Goal: Task Accomplishment & Management: Use online tool/utility

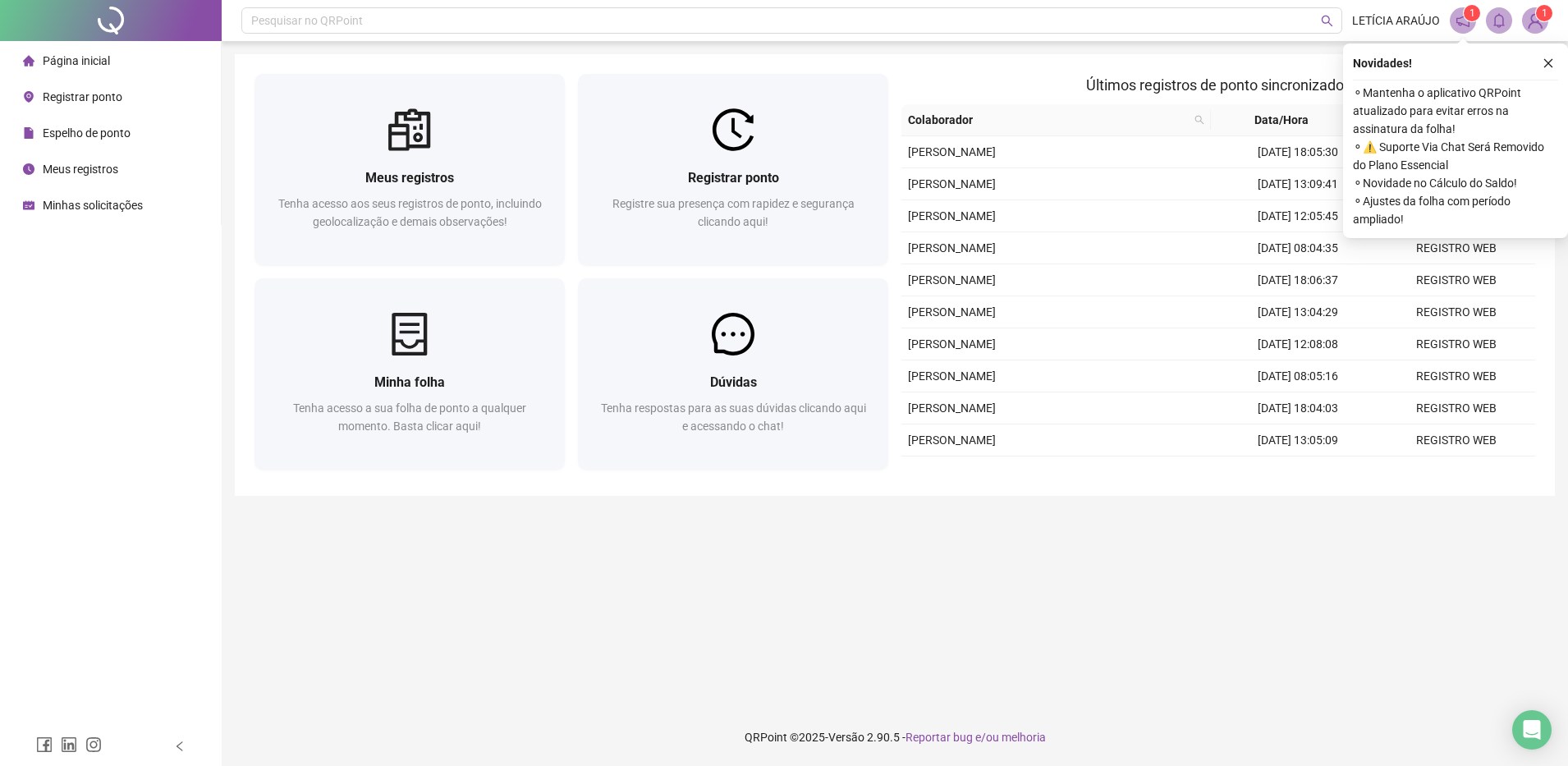
click at [1545, 50] on div "Novidades ! ⚬ Mantenha o aplicativo QRPoint atualizado para evitar erros na ass…" at bounding box center [1455, 140] width 225 height 194
click at [1546, 55] on button "button" at bounding box center [1548, 63] width 20 height 20
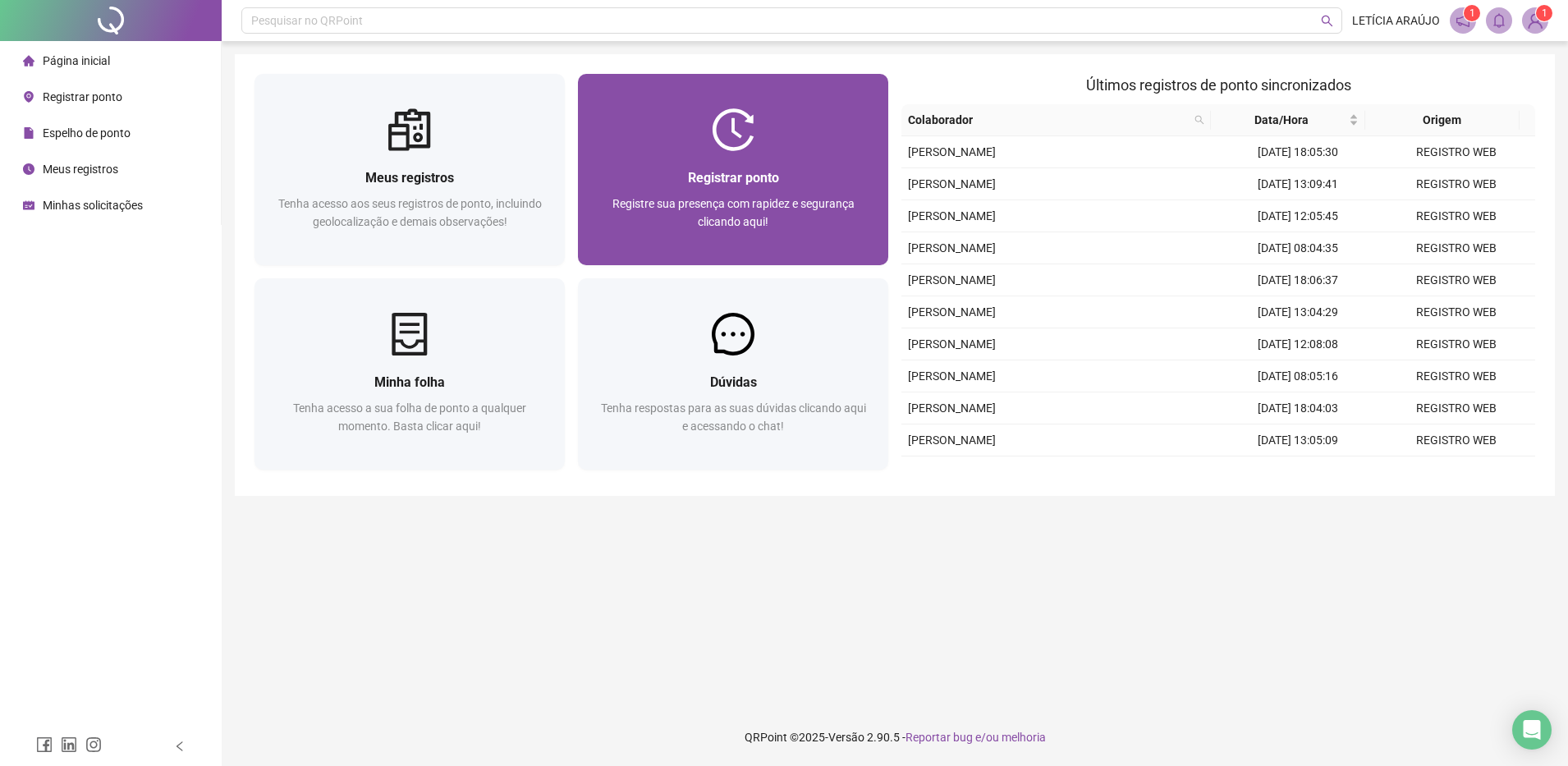
click at [738, 157] on div "Registrar ponto Registre sua presença com rapidez e segurança clicando aqui!" at bounding box center [733, 208] width 311 height 115
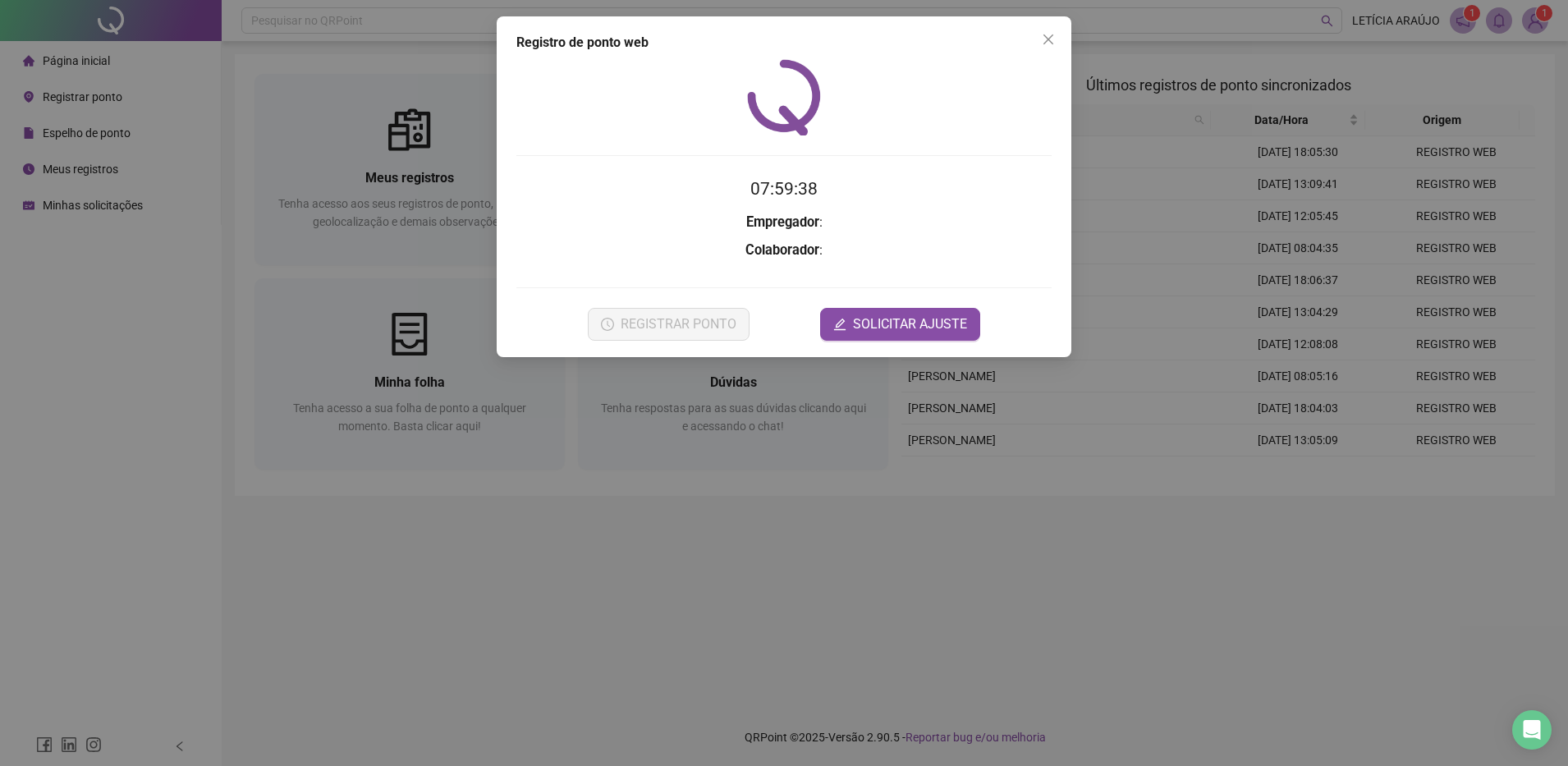
drag, startPoint x: 1051, startPoint y: 38, endPoint x: 987, endPoint y: 69, distance: 71.1
click at [1051, 36] on icon "close" at bounding box center [1049, 39] width 13 height 13
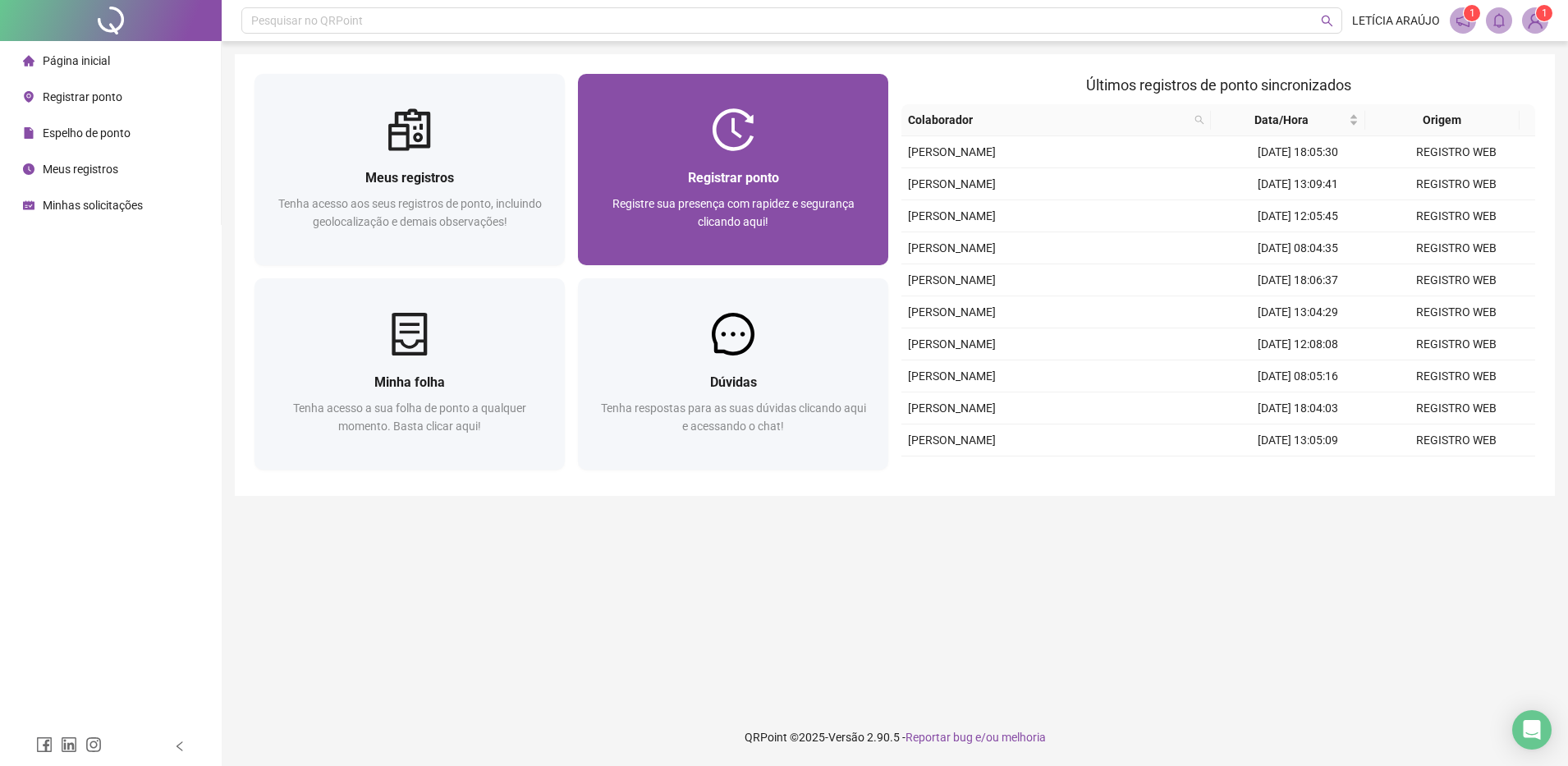
click at [759, 124] on div at bounding box center [733, 129] width 311 height 42
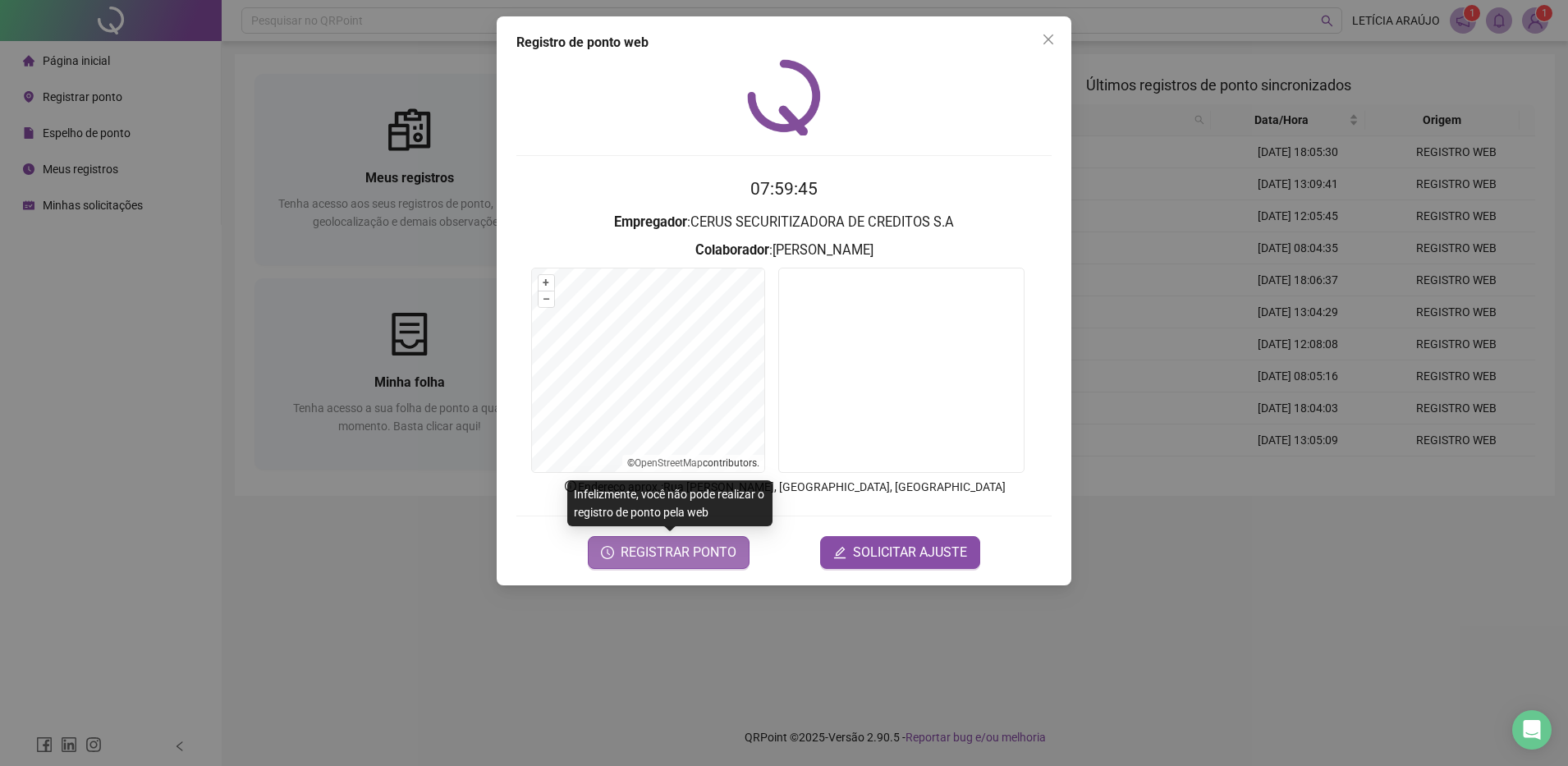
click at [673, 553] on span "REGISTRAR PONTO" at bounding box center [678, 552] width 115 height 20
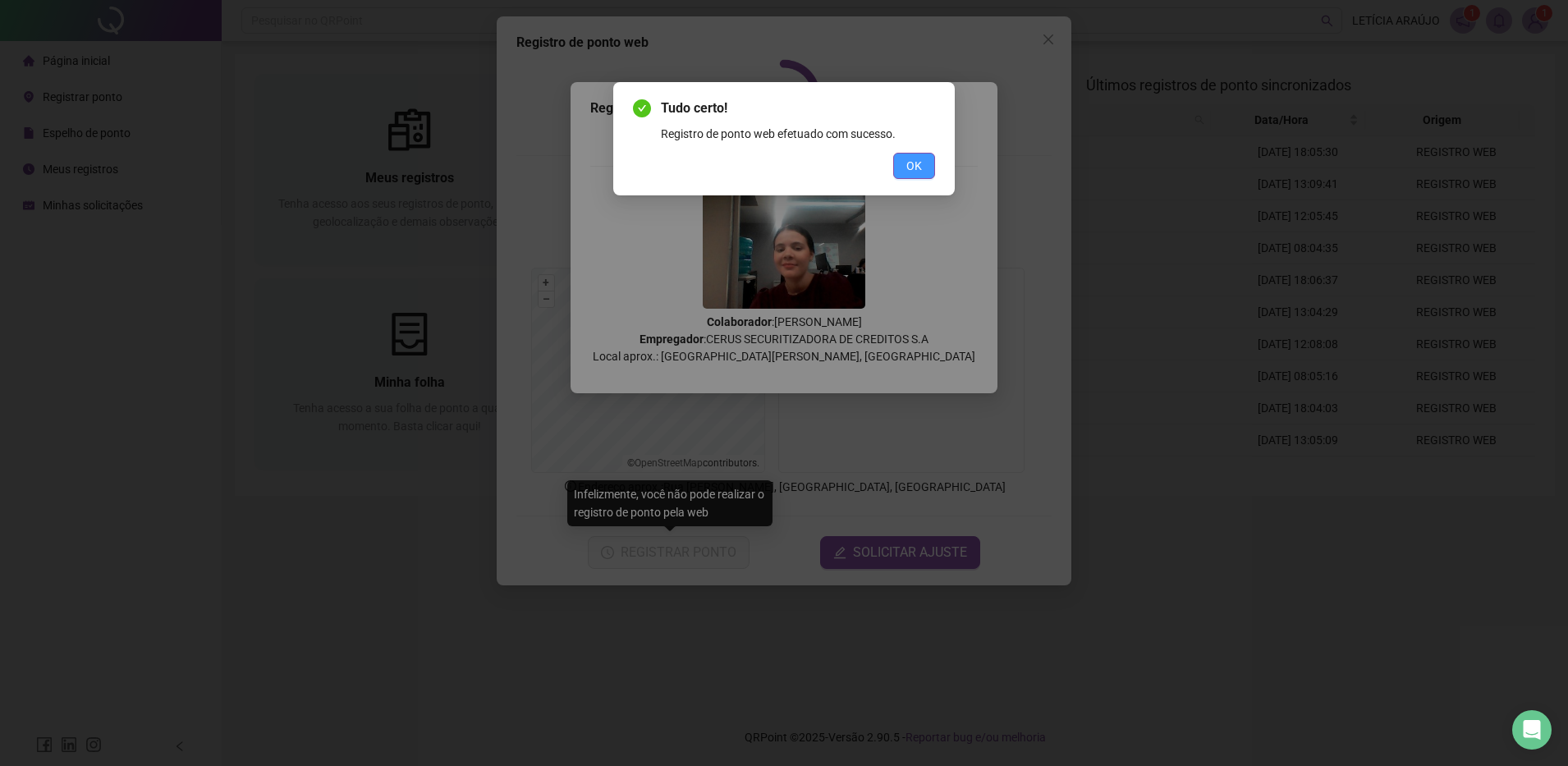
click at [910, 161] on span "OK" at bounding box center [914, 165] width 16 height 18
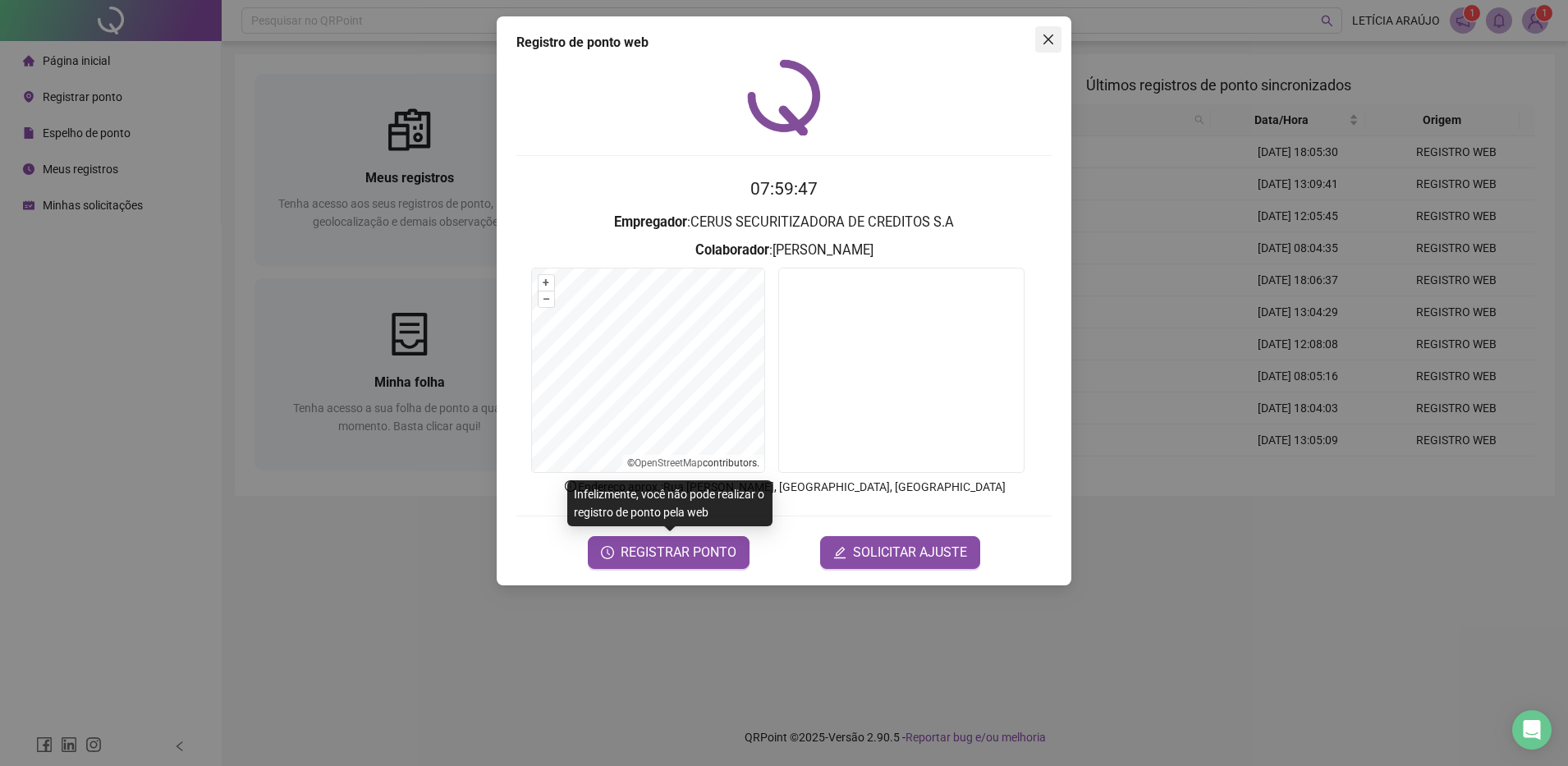
click at [1055, 36] on span "Close" at bounding box center [1049, 39] width 26 height 13
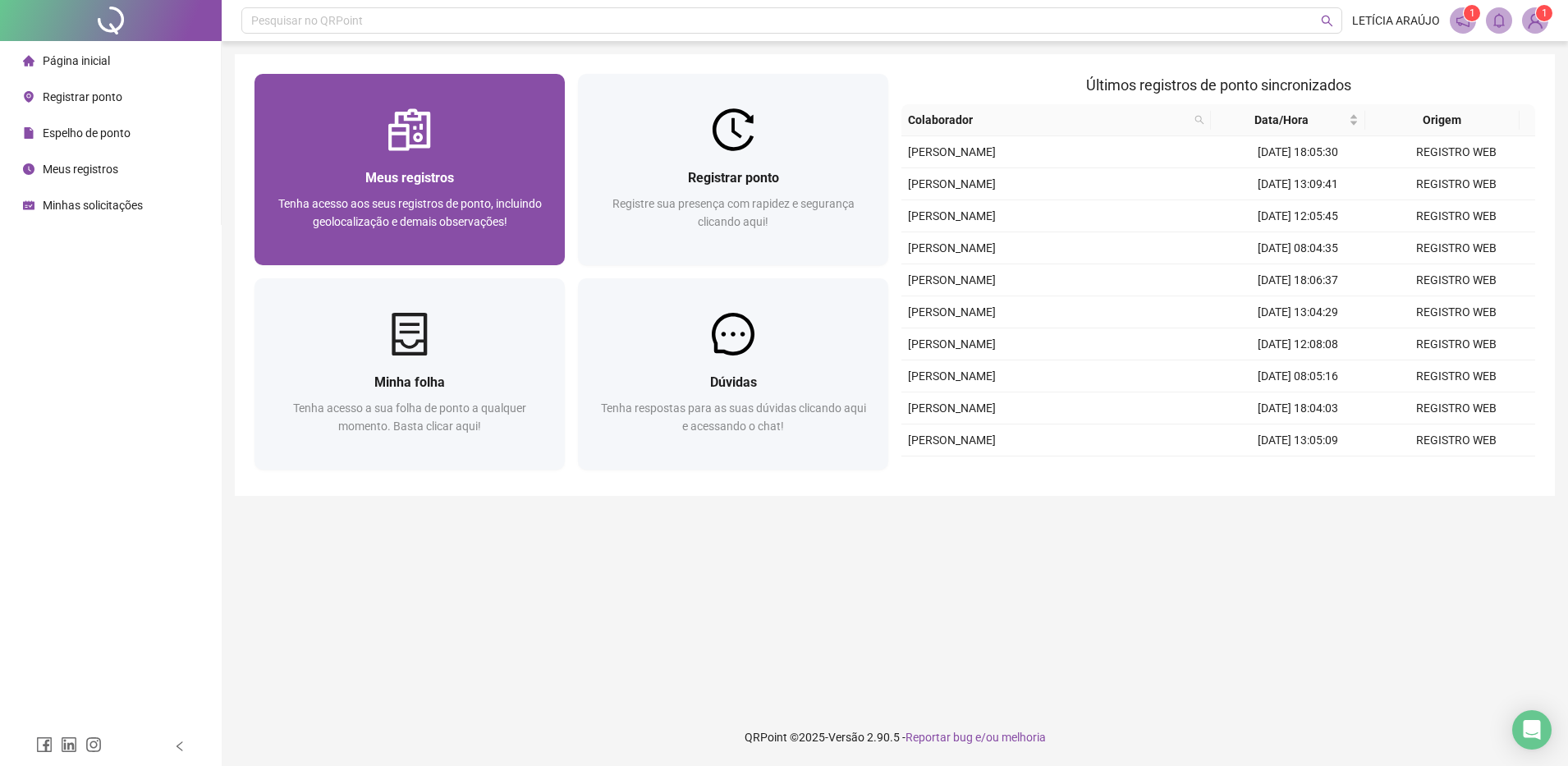
click at [479, 129] on div at bounding box center [409, 129] width 311 height 42
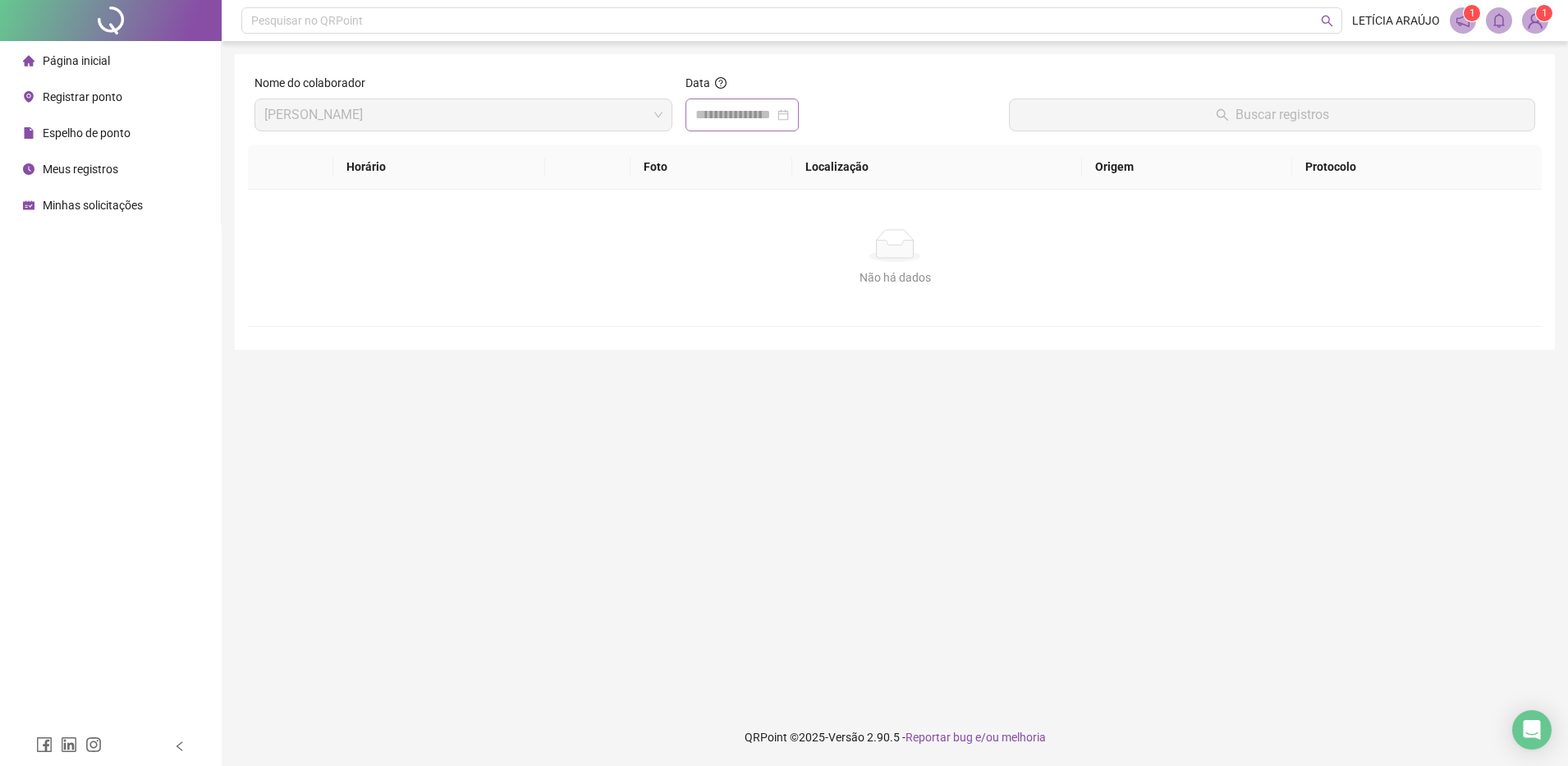
click at [715, 128] on div at bounding box center [742, 115] width 114 height 33
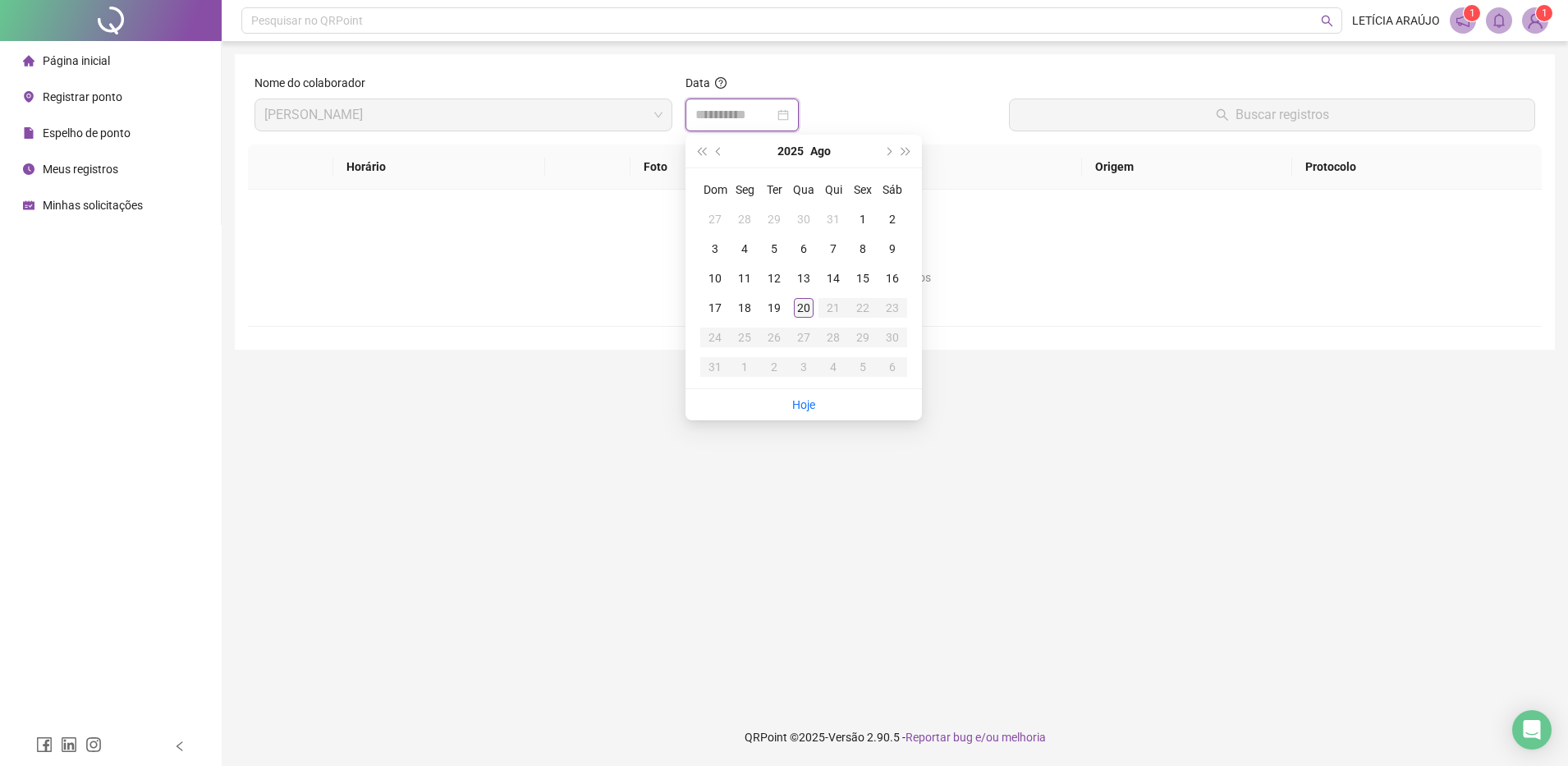
type input "**********"
click at [807, 313] on div "20" at bounding box center [804, 307] width 20 height 20
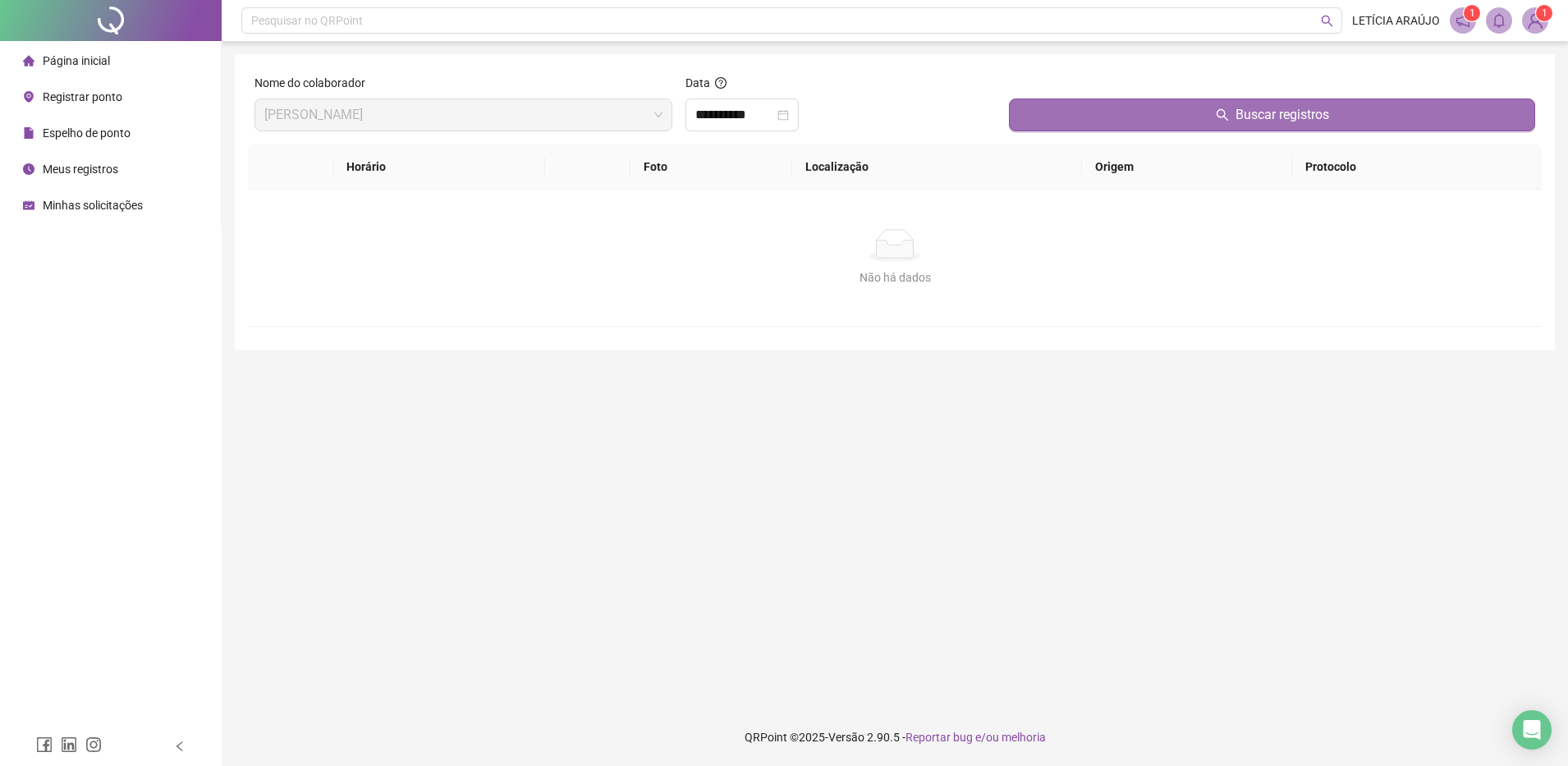
click at [1071, 123] on button "Buscar registros" at bounding box center [1272, 115] width 526 height 33
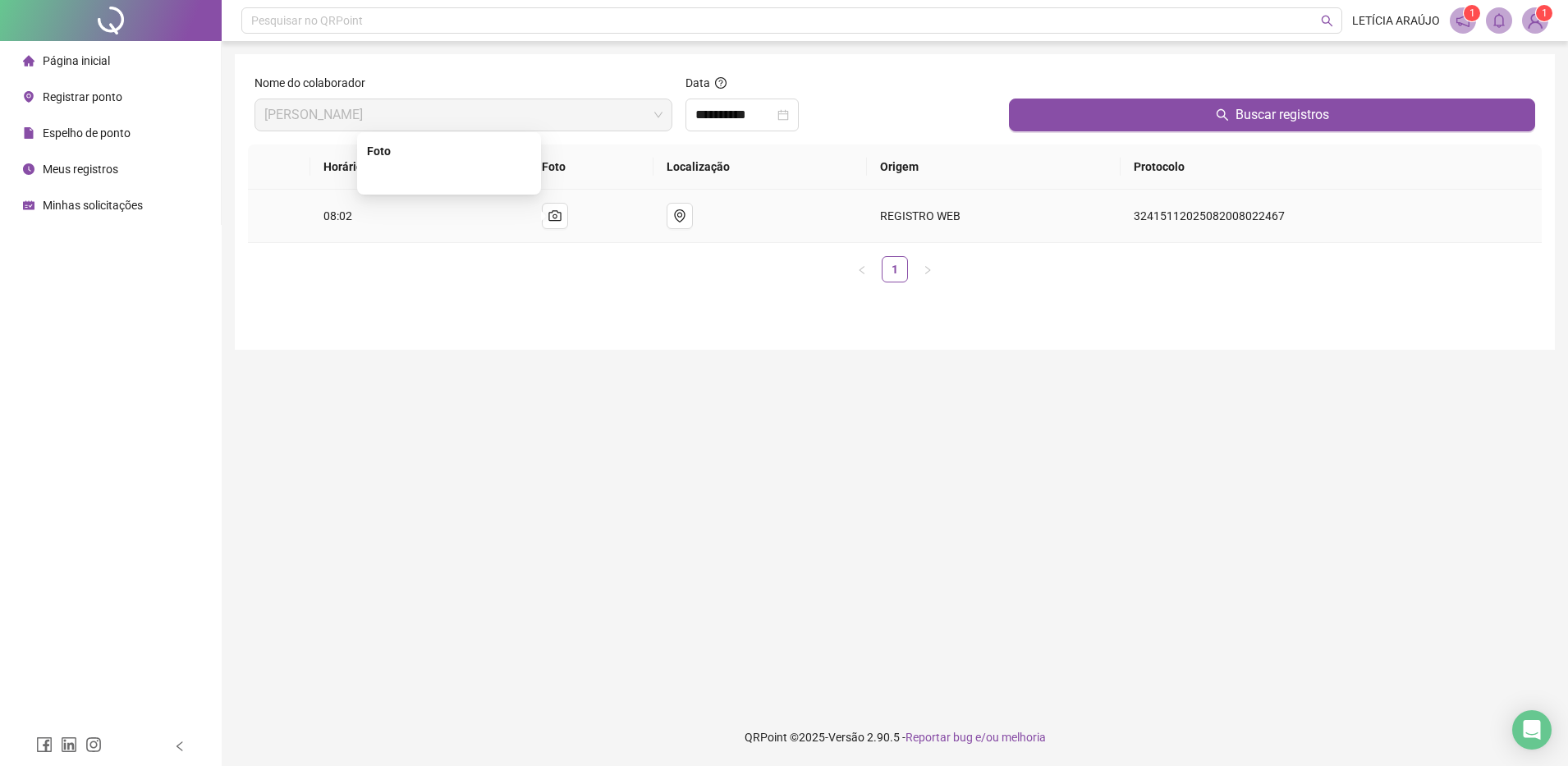
click at [449, 176] on img at bounding box center [449, 176] width 0 height 0
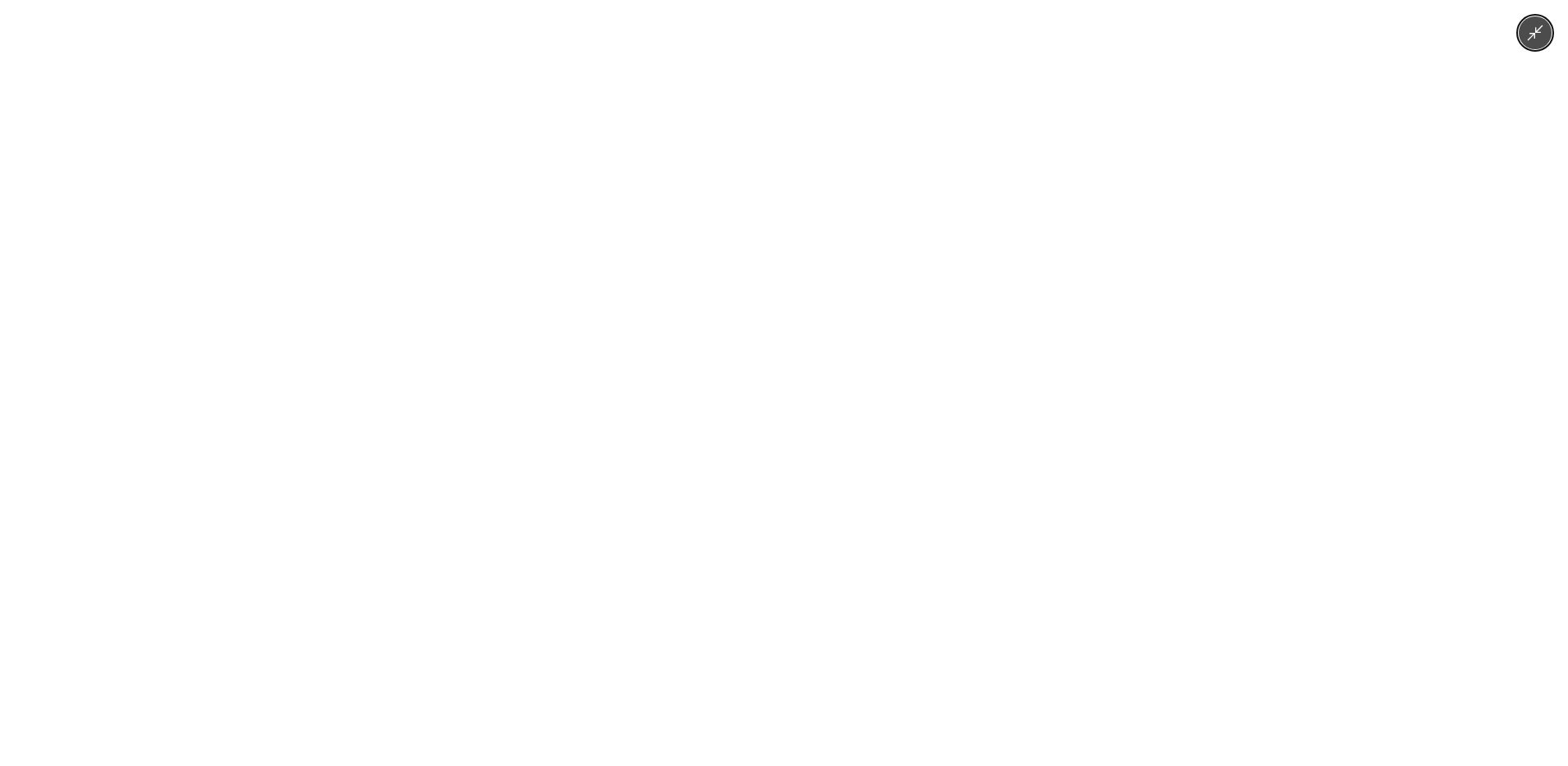
click at [465, 218] on img at bounding box center [784, 383] width 1023 height 766
